Goal: Navigation & Orientation: Find specific page/section

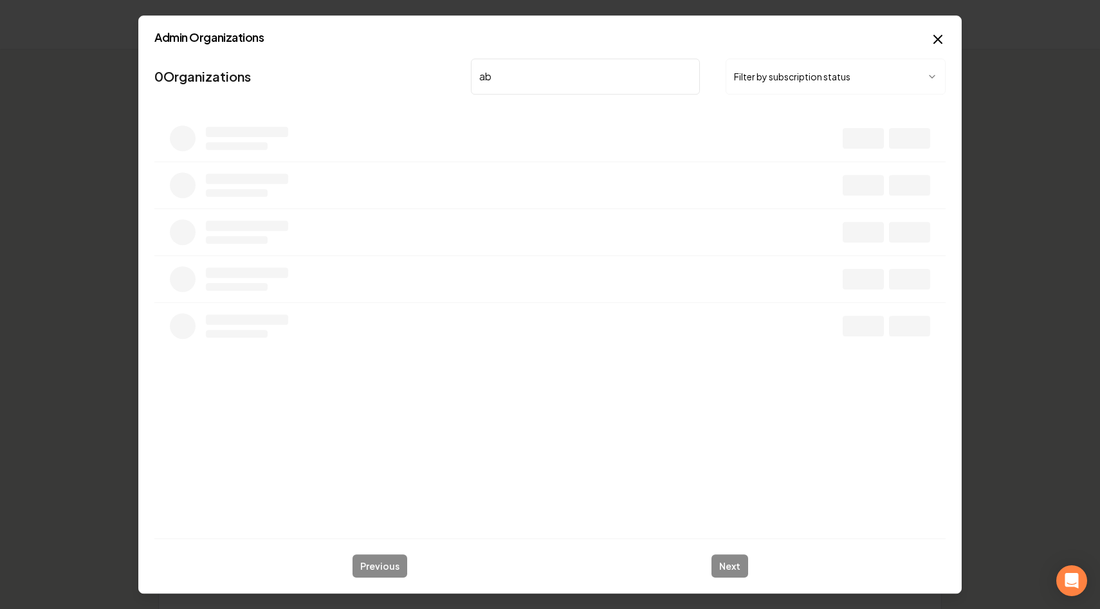
type input "abe"
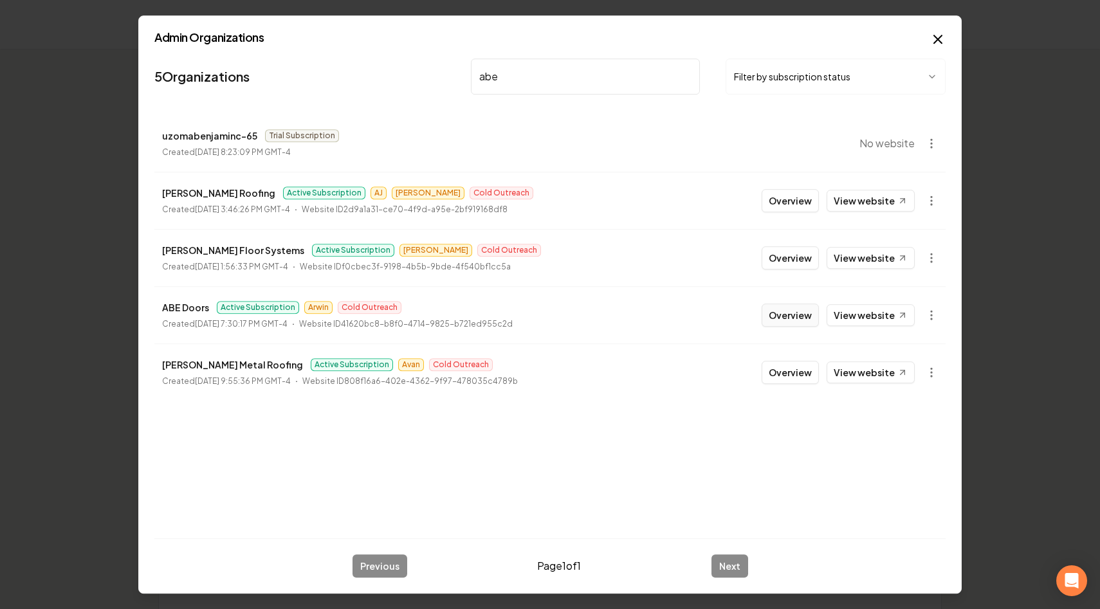
click at [780, 311] on button "Overview" at bounding box center [790, 315] width 57 height 23
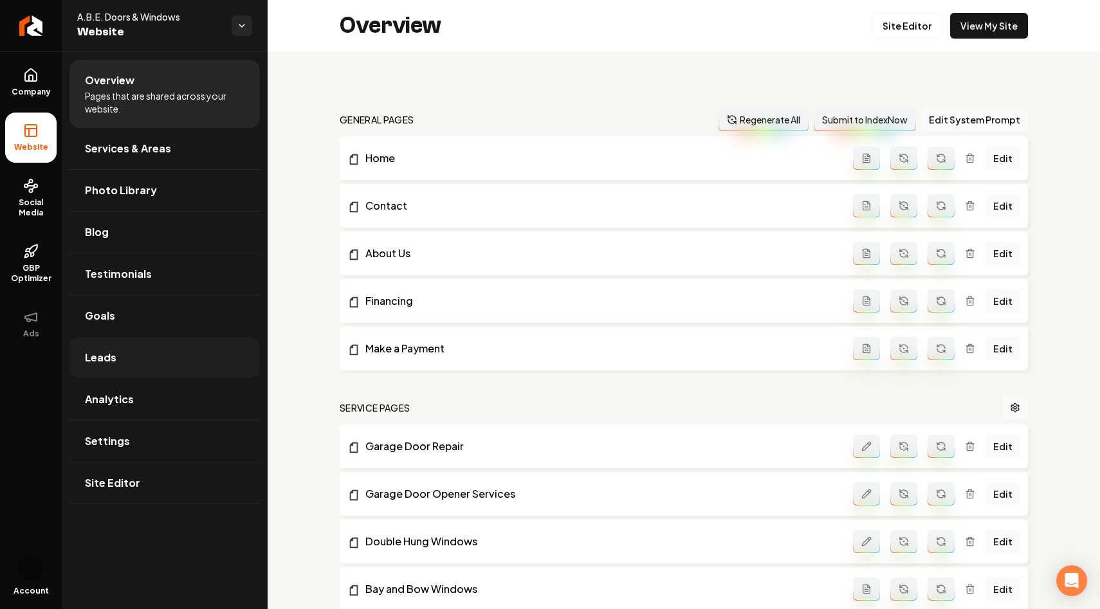
click at [105, 354] on span "Leads" at bounding box center [101, 357] width 32 height 15
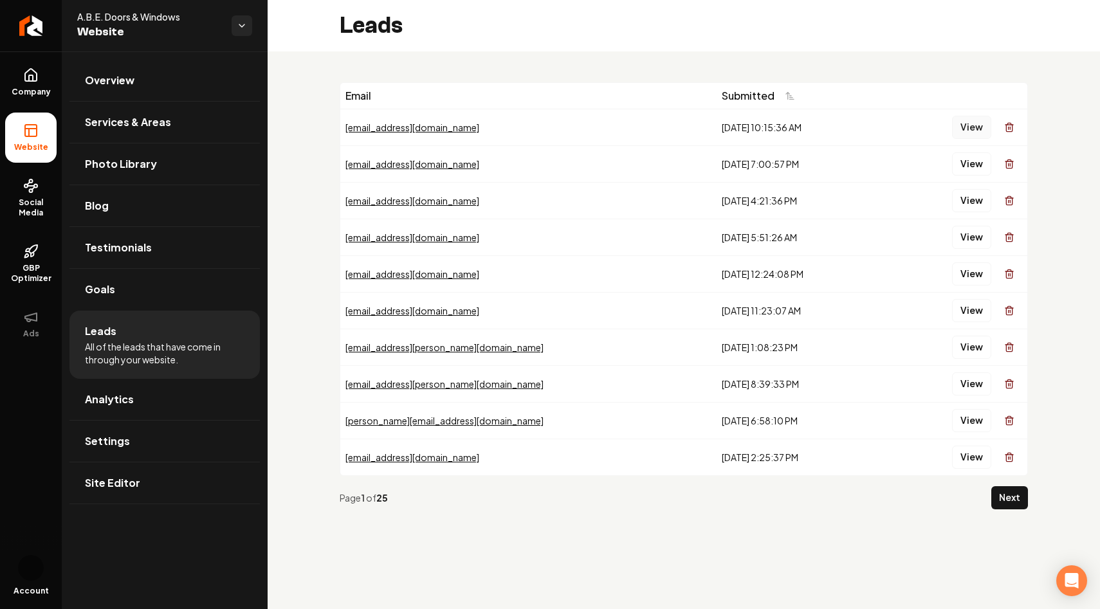
click at [964, 123] on button "View" at bounding box center [971, 127] width 39 height 23
click at [956, 122] on button "View" at bounding box center [971, 127] width 39 height 23
click at [971, 234] on button "View" at bounding box center [971, 237] width 39 height 23
click at [156, 239] on link "Testimonials" at bounding box center [164, 247] width 190 height 41
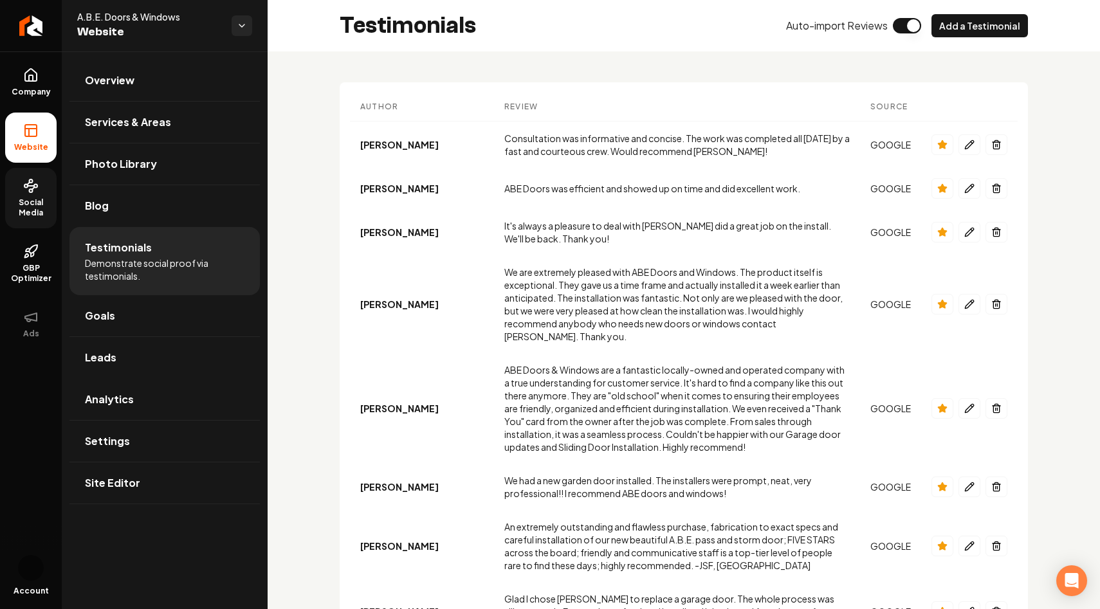
click at [42, 195] on link "Social Media" at bounding box center [30, 198] width 51 height 60
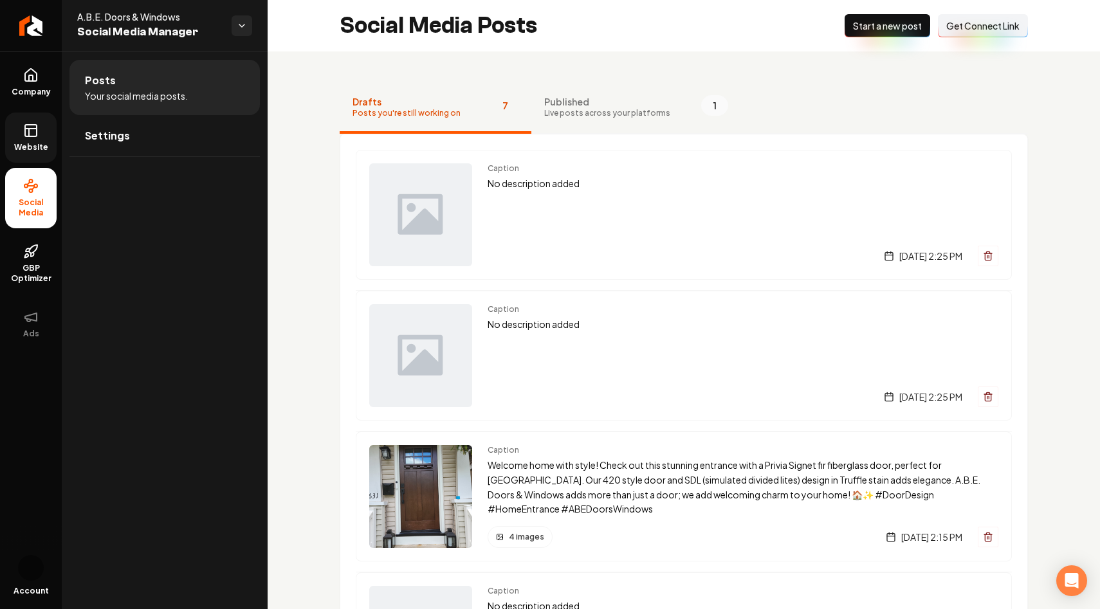
click at [26, 127] on icon at bounding box center [30, 130] width 15 height 15
